Goal: Task Accomplishment & Management: Manage account settings

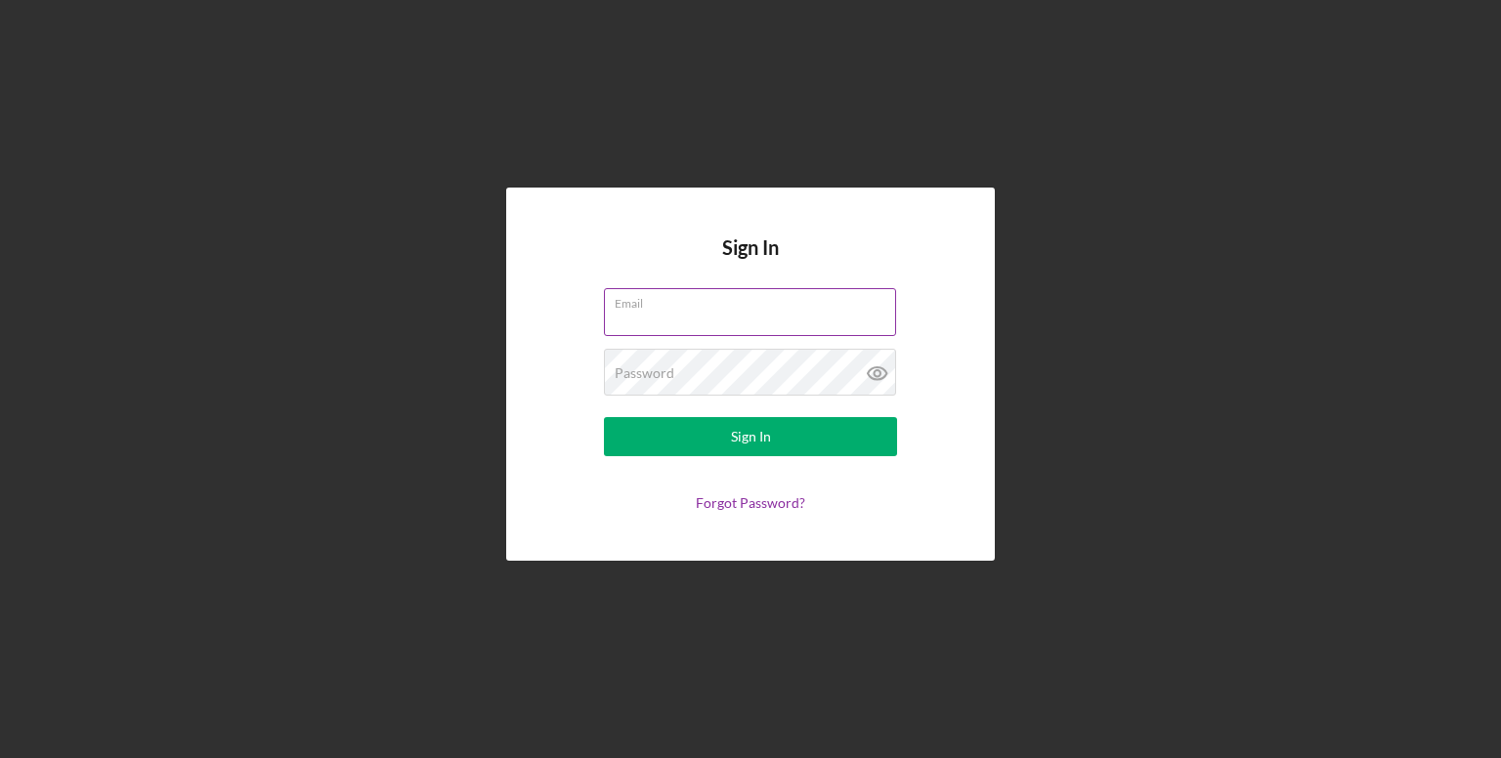
click at [742, 318] on input "Email" at bounding box center [750, 311] width 292 height 47
type input "[EMAIL_ADDRESS][DOMAIN_NAME]"
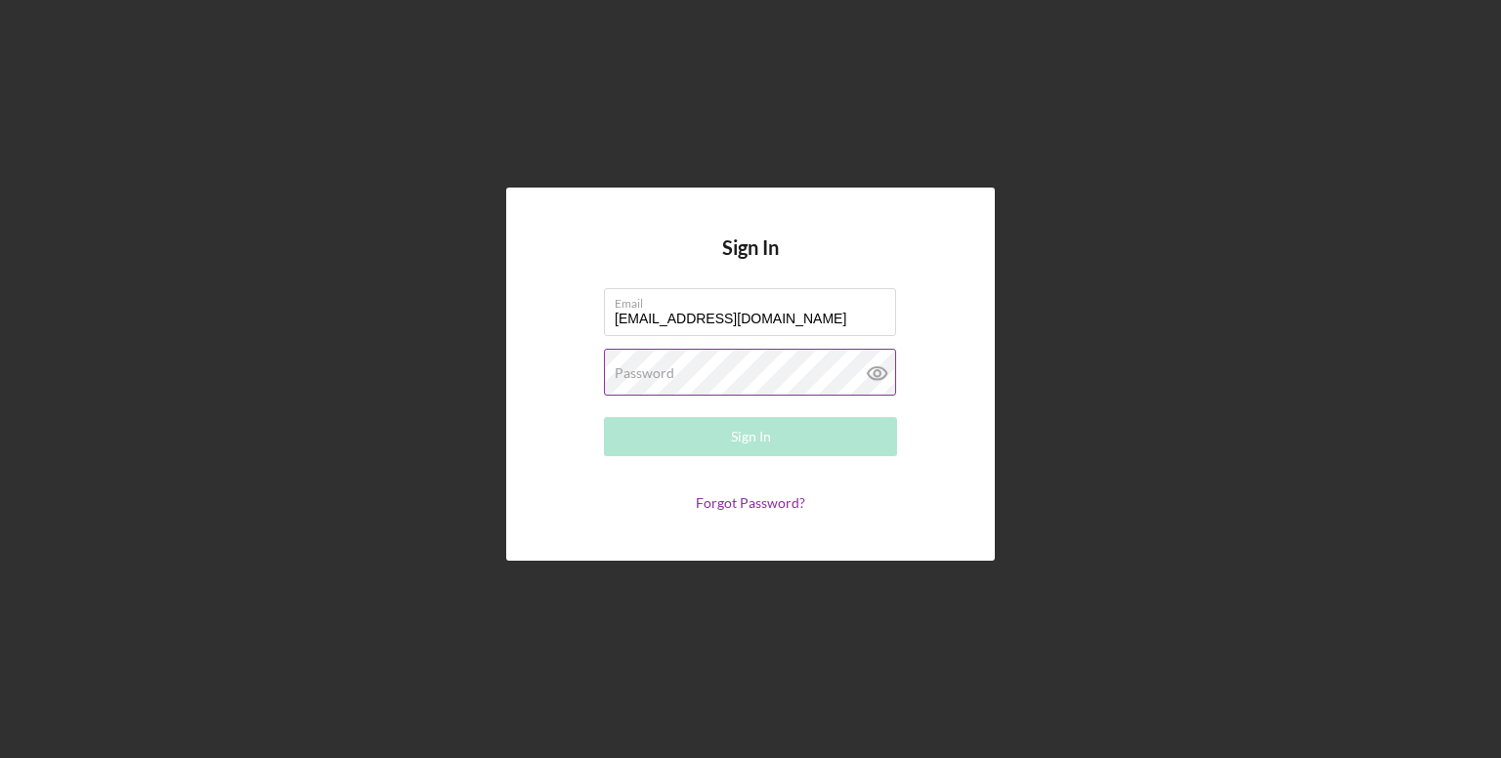
click at [657, 366] on label "Password" at bounding box center [645, 373] width 60 height 16
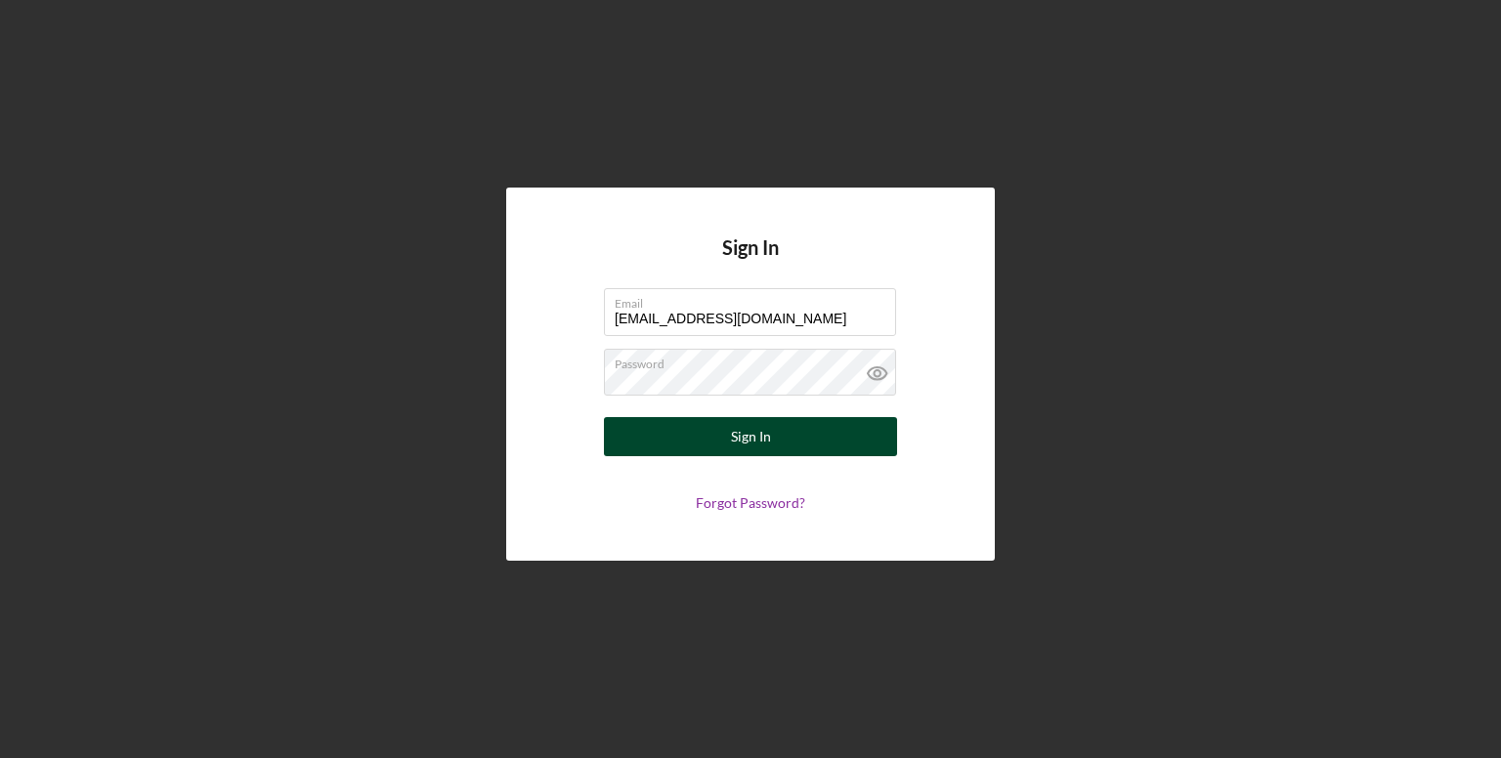
click at [727, 448] on button "Sign In" at bounding box center [750, 436] width 293 height 39
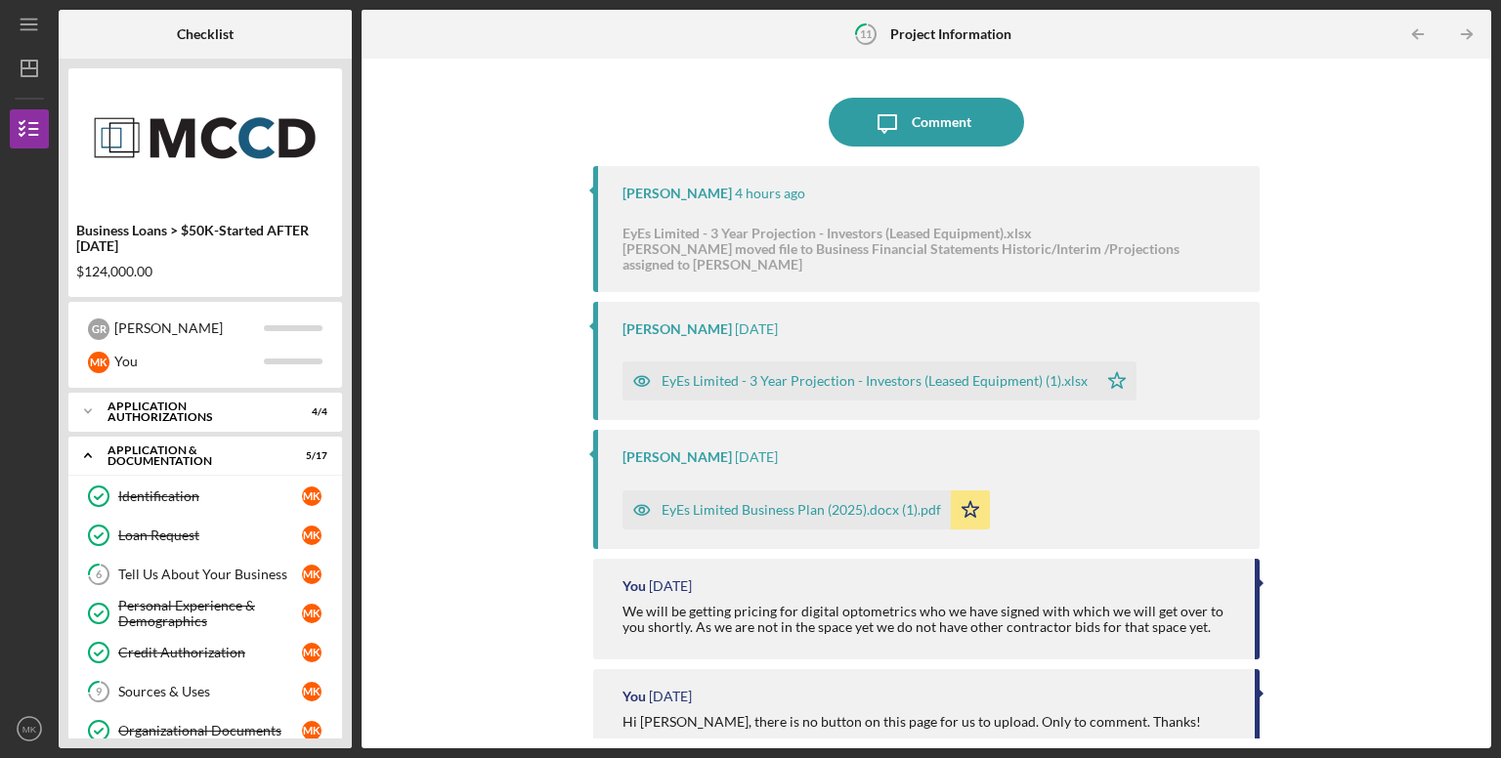
scroll to position [168, 0]
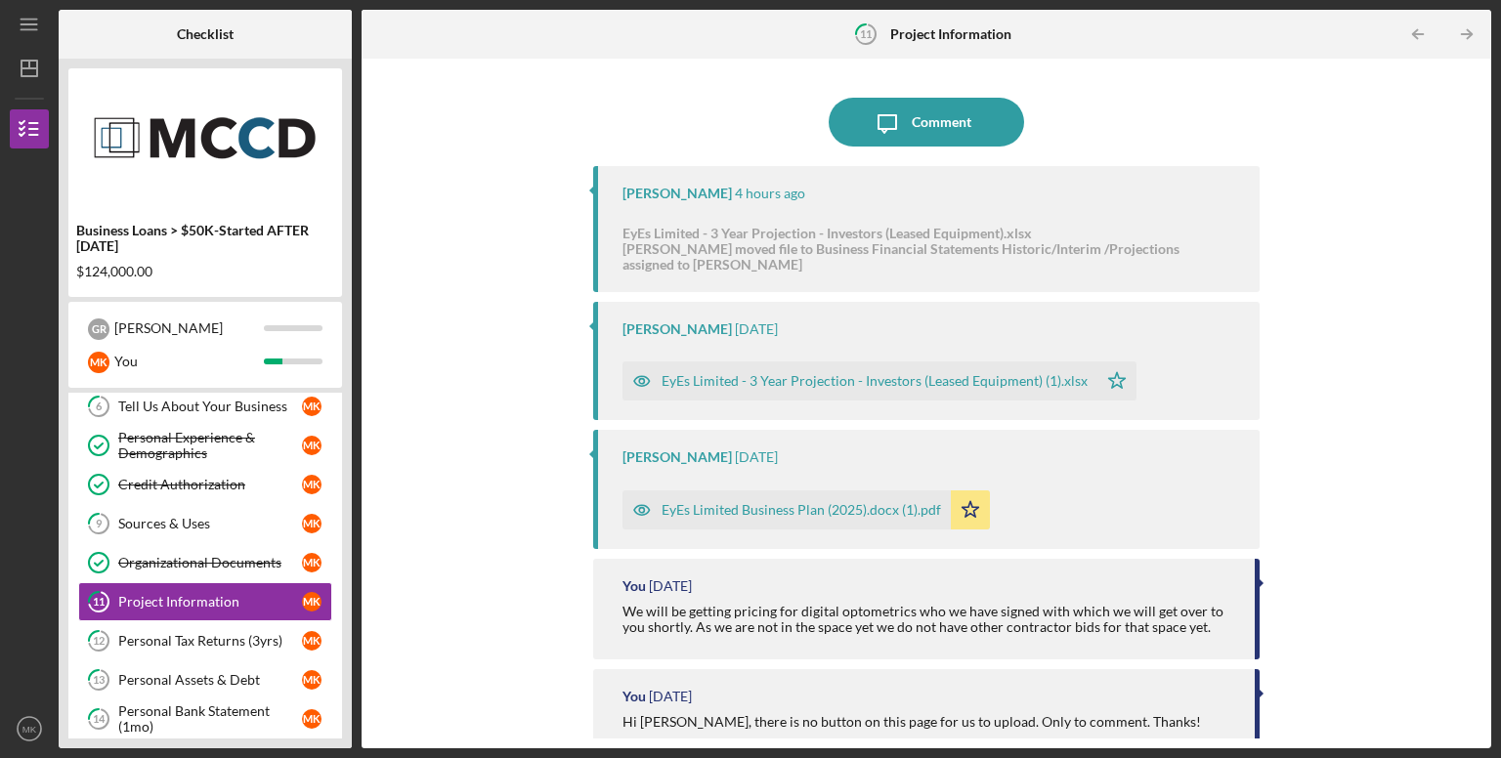
click at [767, 251] on div "[PERSON_NAME] moved file to Business Financial Statements Historic/Interim /Pro…" at bounding box center [926, 256] width 608 height 31
click at [899, 255] on div "[PERSON_NAME] moved file to Business Financial Statements Historic/Interim /Pro…" at bounding box center [926, 256] width 608 height 31
